Goal: Check status

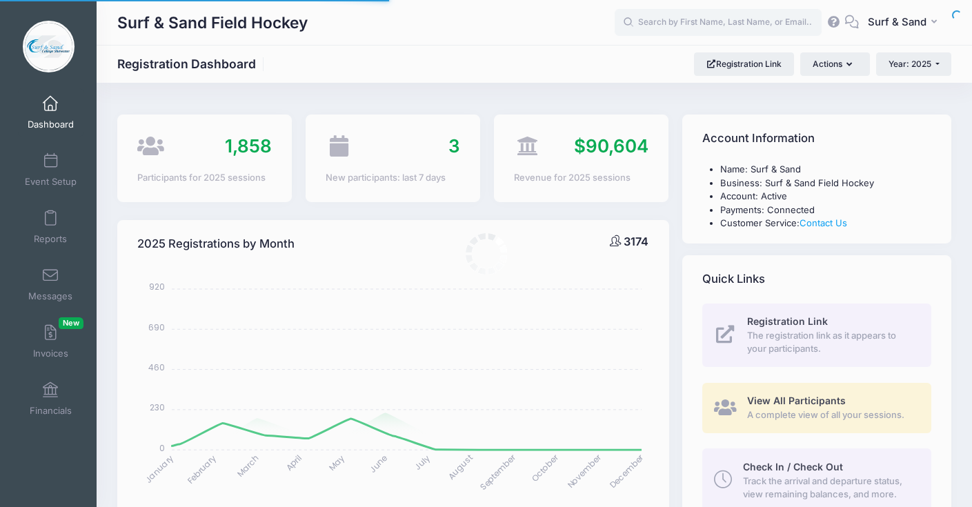
select select
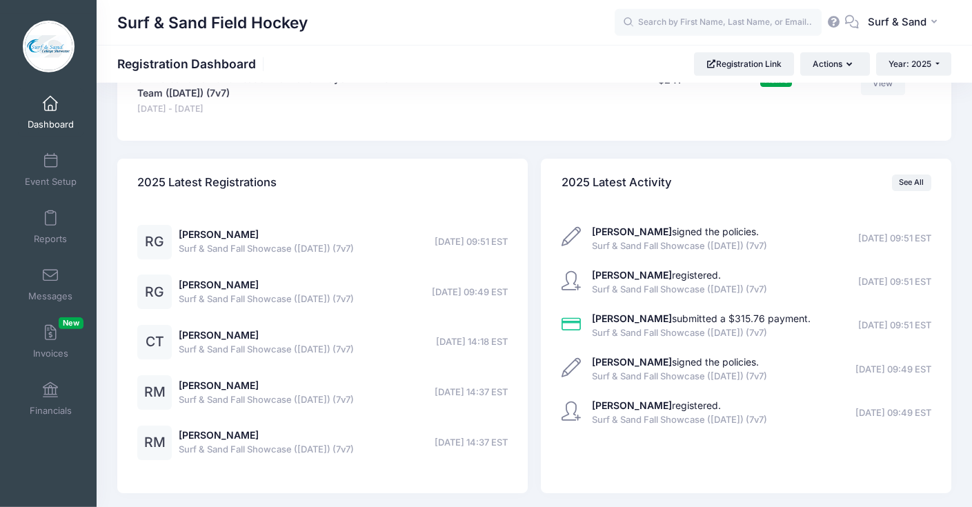
scroll to position [2674, 0]
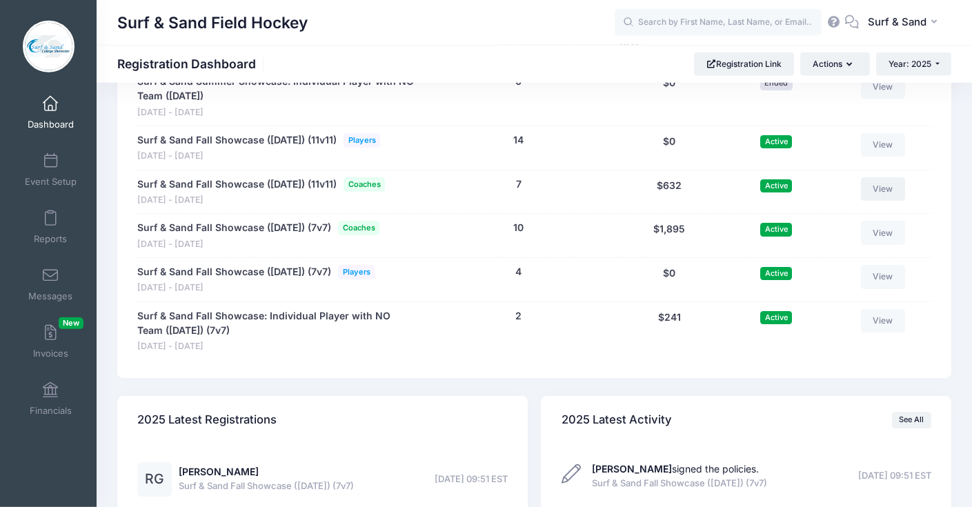
click at [895, 201] on link "View" at bounding box center [883, 188] width 44 height 23
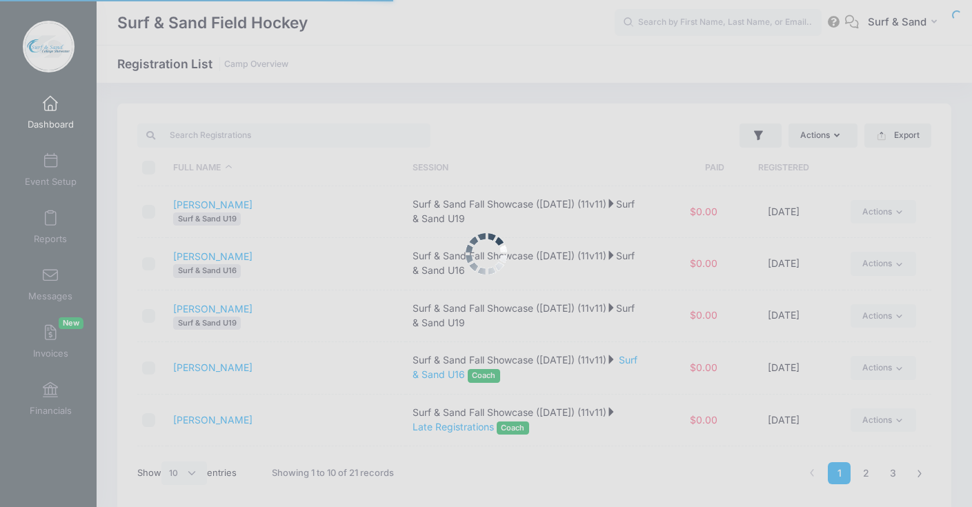
select select "10"
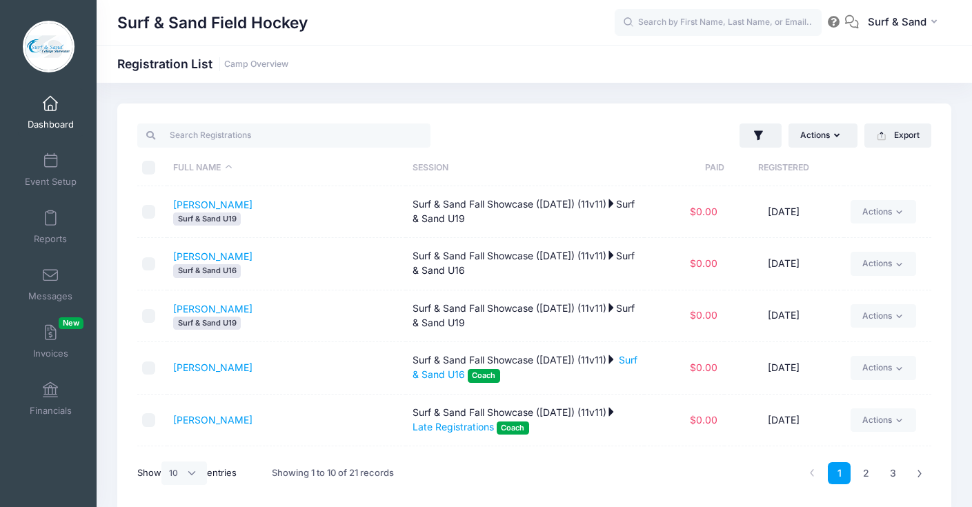
scroll to position [256, 0]
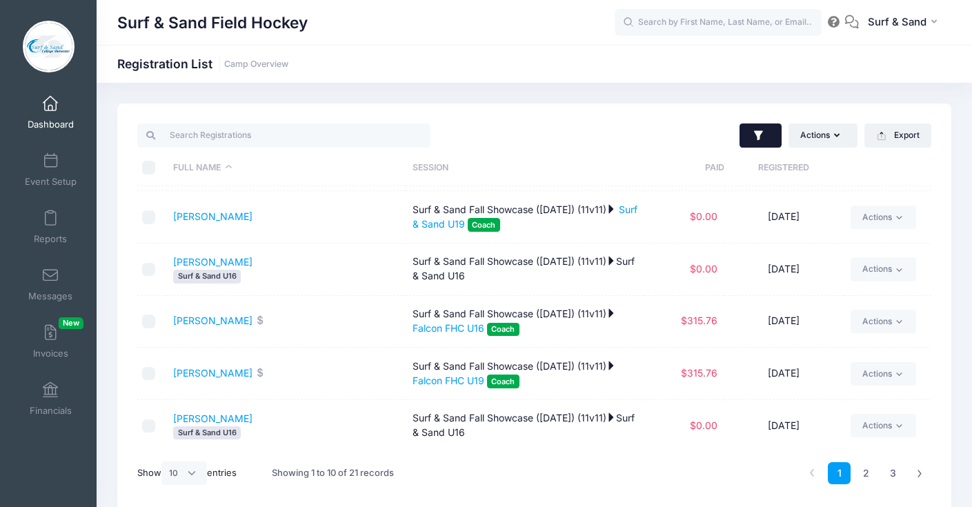
click at [760, 136] on icon "button" at bounding box center [759, 136] width 14 height 14
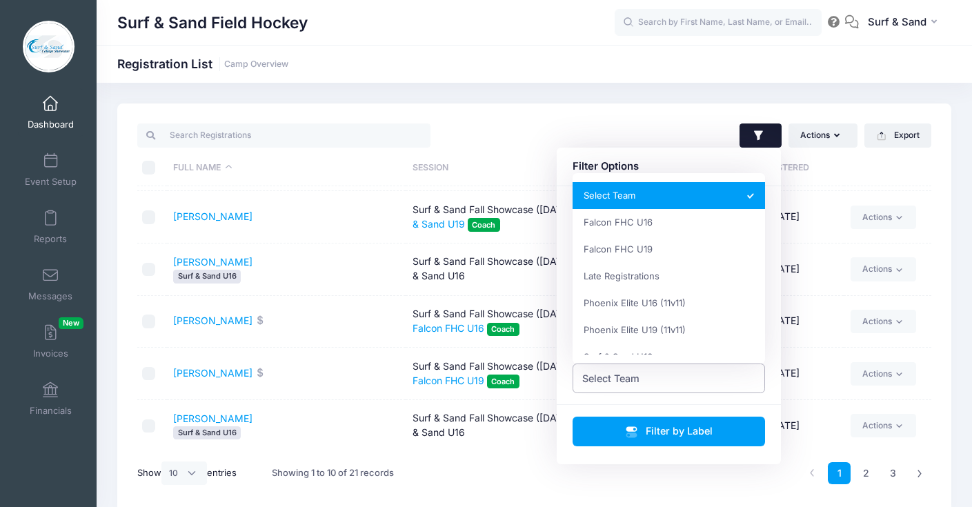
click at [686, 377] on span "Select Team" at bounding box center [669, 379] width 193 height 30
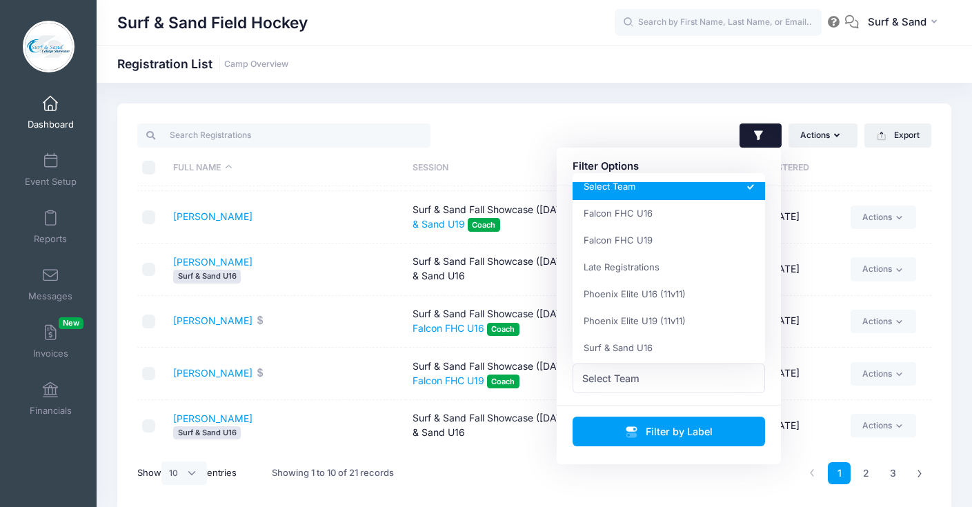
click at [650, 118] on div "Actions Assign Labels Send Email Send Payment Reminder Send Document Upload Rem…" at bounding box center [534, 307] width 834 height 409
